Goal: Information Seeking & Learning: Understand process/instructions

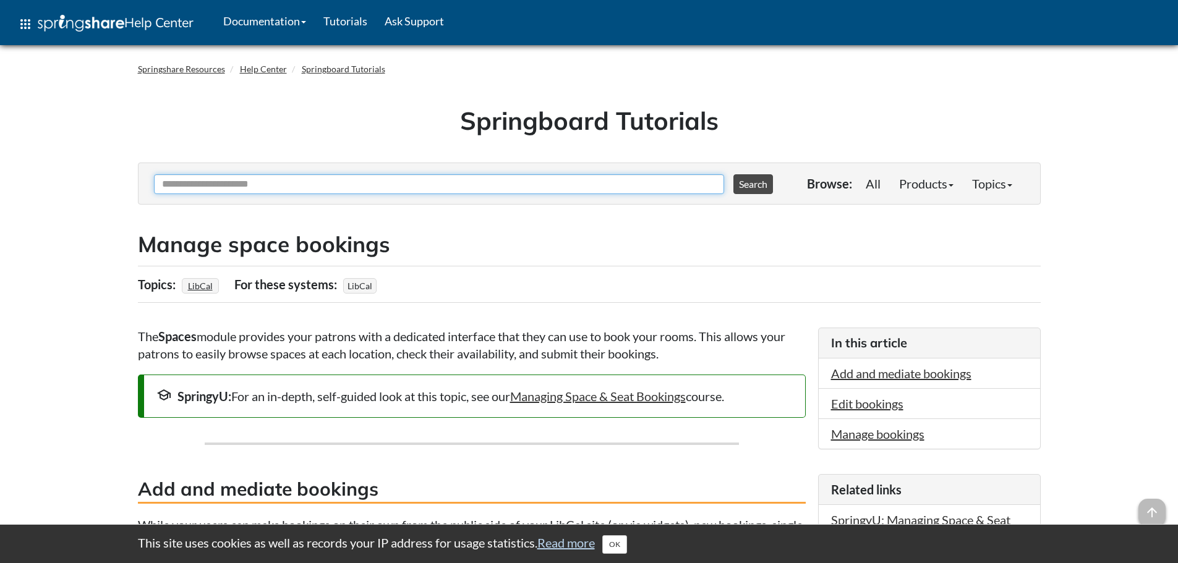
click at [331, 187] on input "Ask Another Question" at bounding box center [439, 184] width 570 height 20
type input "**********"
click at [733, 174] on button "Search" at bounding box center [753, 184] width 40 height 20
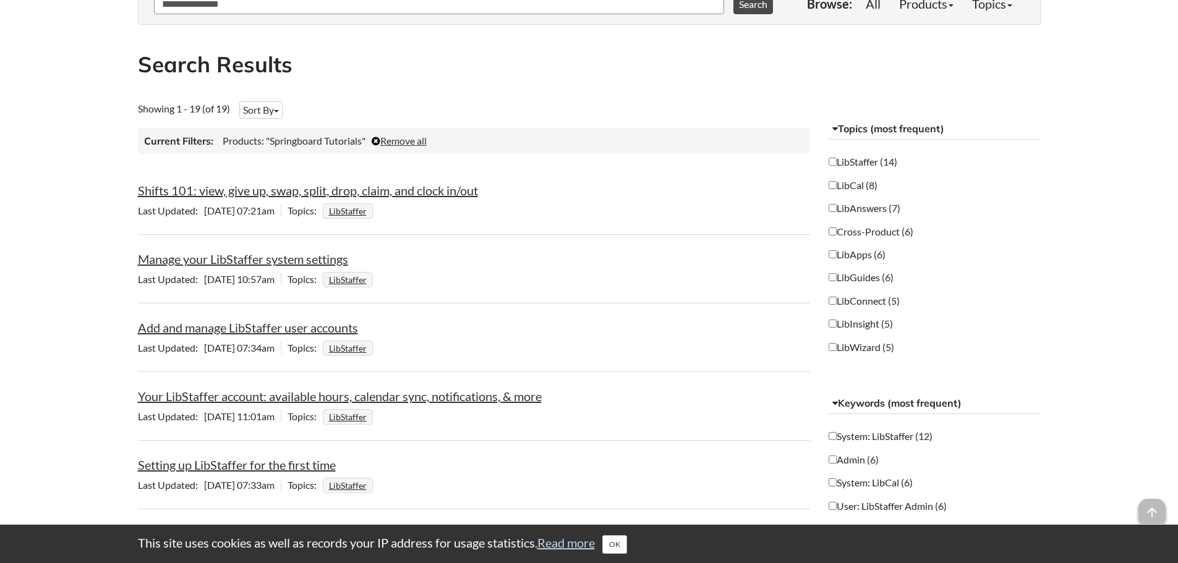
scroll to position [186, 0]
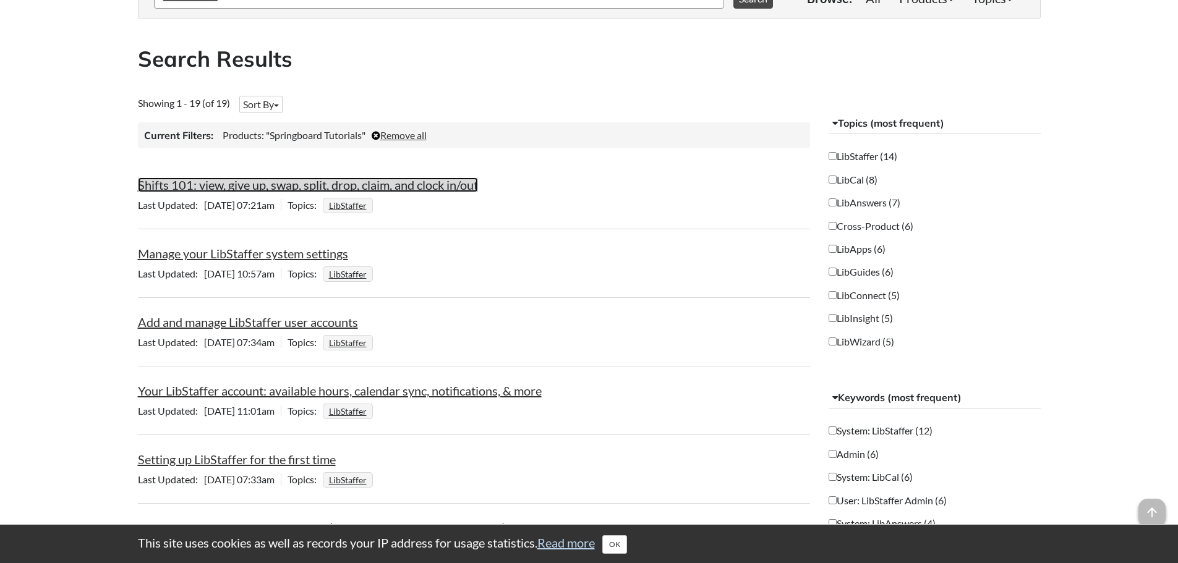
click at [271, 177] on link "Shifts 101: view, give up, swap, split, drop, claim, and clock in/out" at bounding box center [308, 184] width 340 height 15
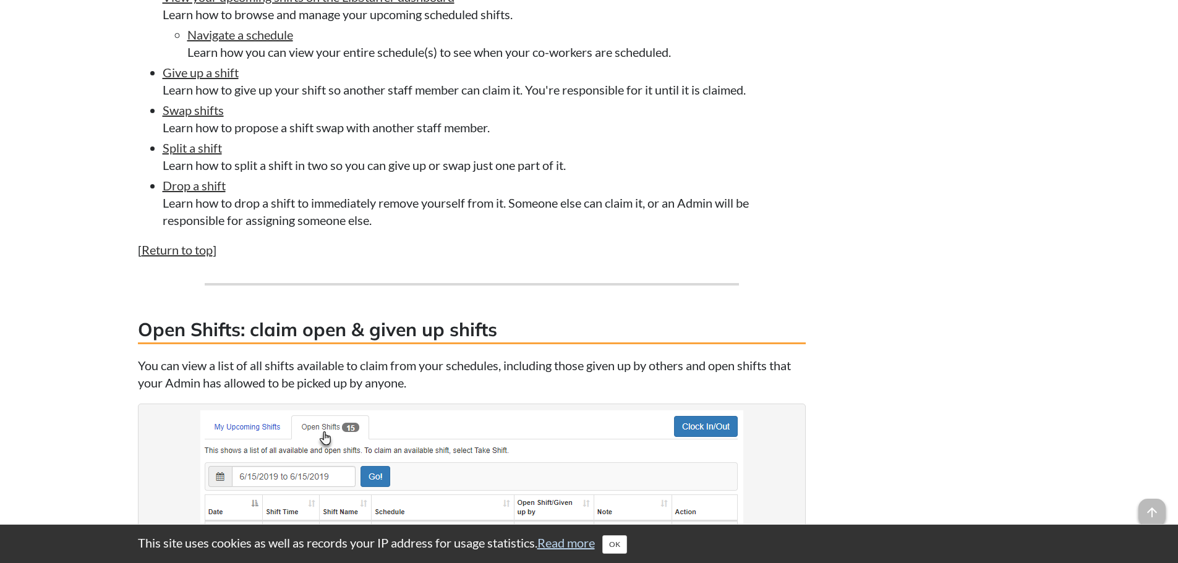
scroll to position [1237, 0]
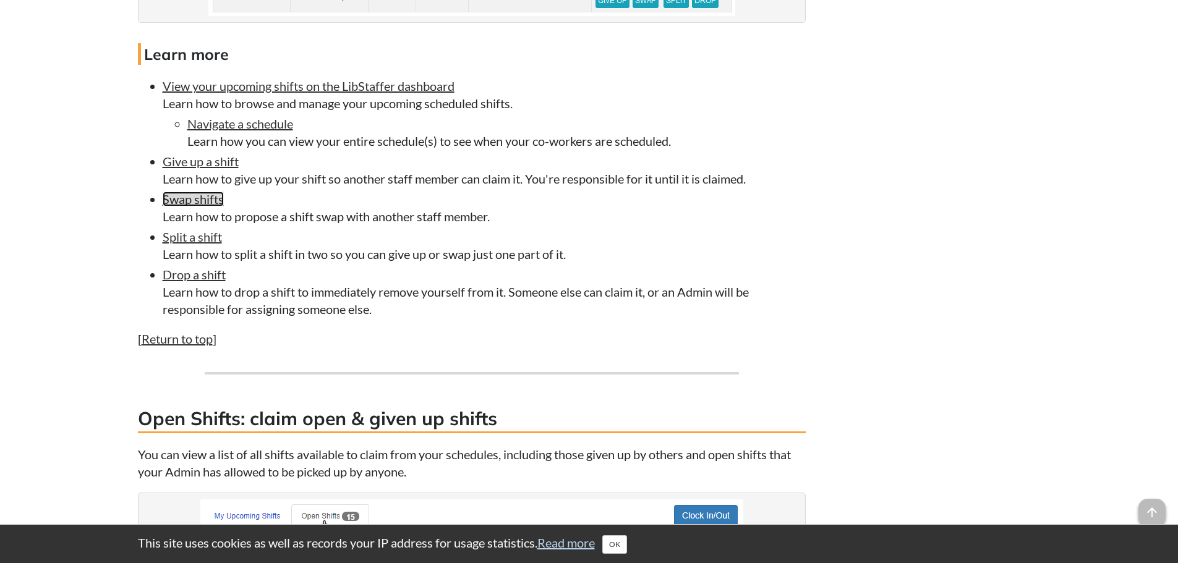
click at [179, 197] on link "Swap shifts" at bounding box center [193, 199] width 61 height 15
